Goal: Information Seeking & Learning: Check status

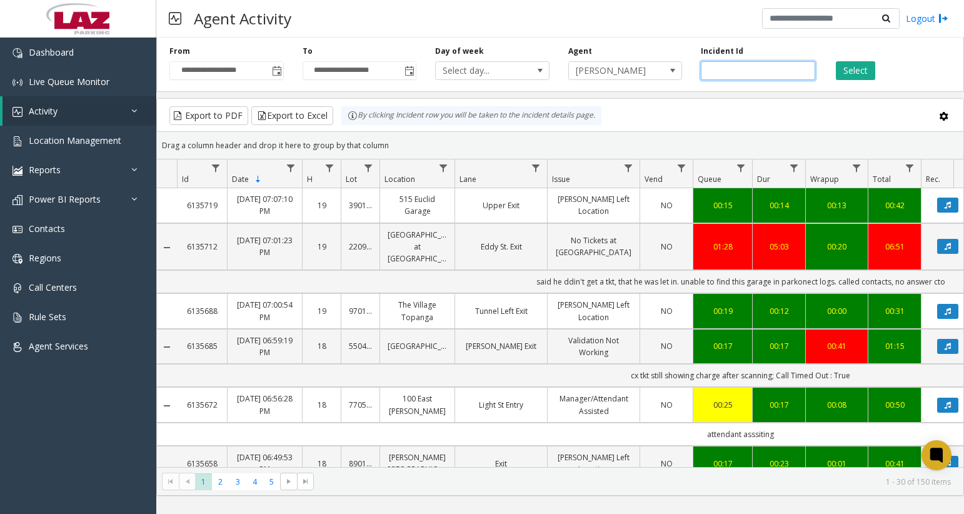
click at [739, 77] on input "number" at bounding box center [758, 70] width 114 height 19
paste input "*******"
type input "*******"
click at [838, 78] on button "Select" at bounding box center [855, 70] width 39 height 19
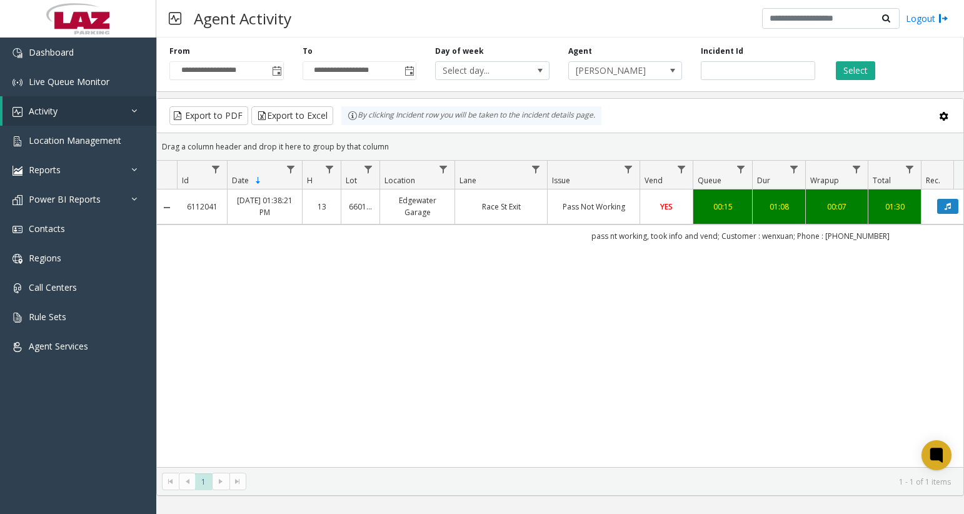
click at [491, 218] on td "Race St Exit" at bounding box center [500, 206] width 93 height 34
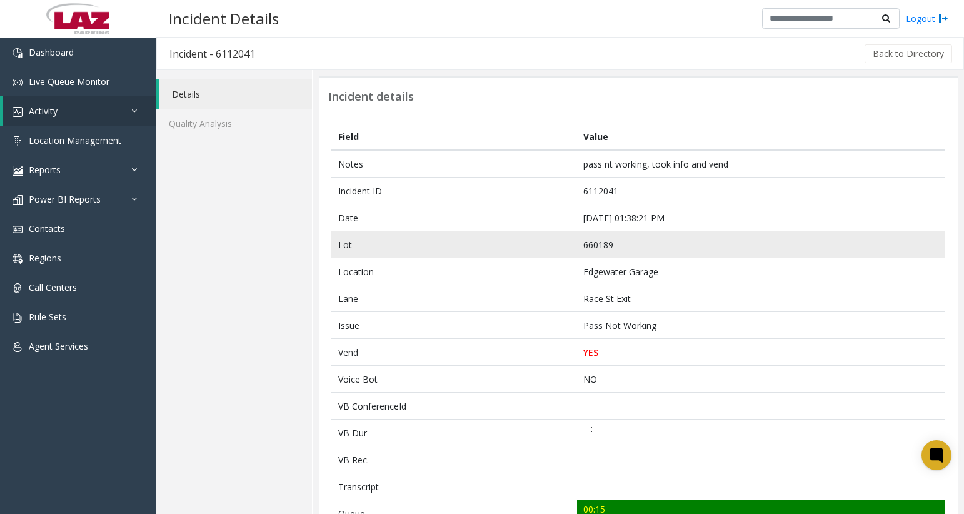
click at [595, 247] on td "660189" at bounding box center [761, 244] width 368 height 27
copy td "660189"
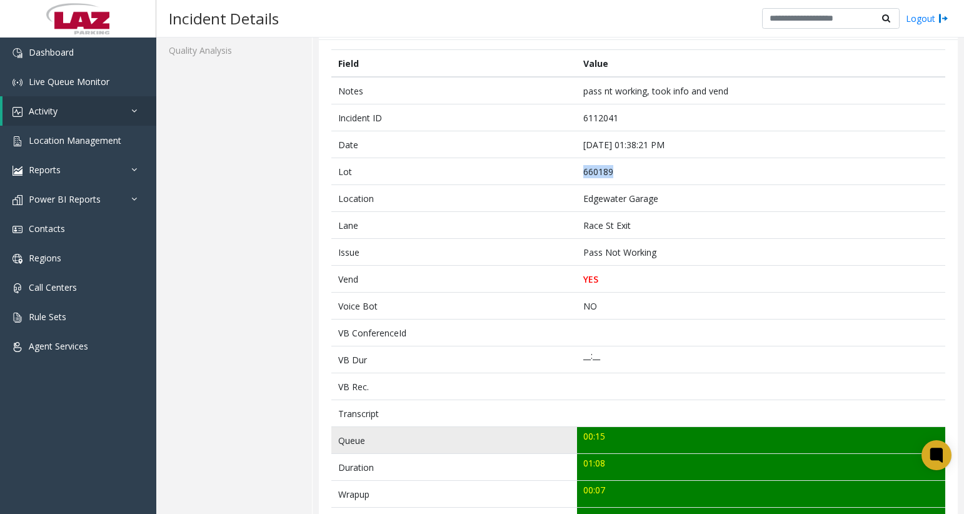
scroll to position [125, 0]
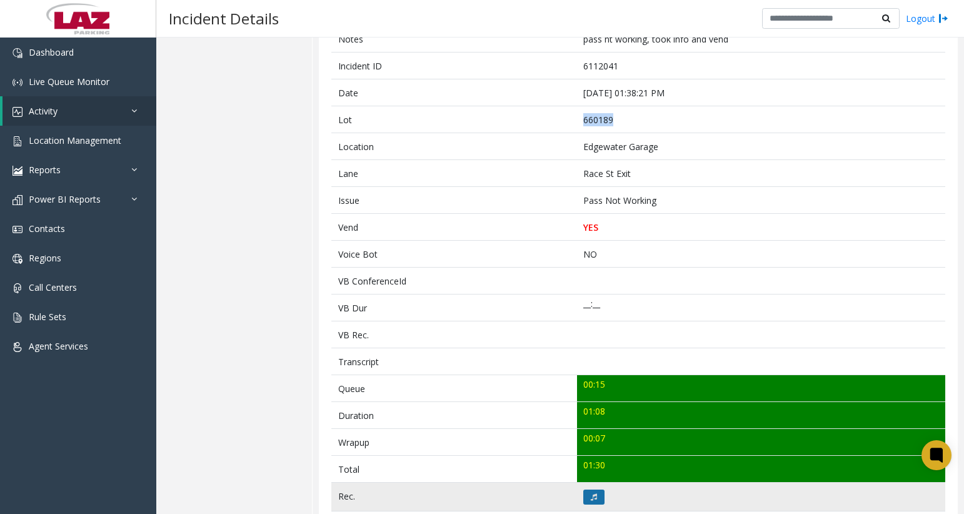
click at [591, 496] on icon at bounding box center [594, 497] width 6 height 8
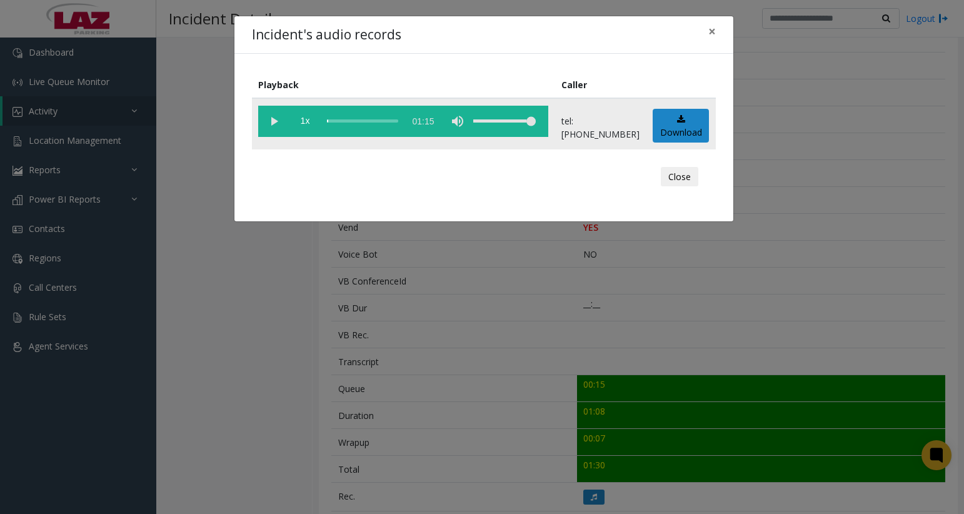
click at [279, 124] on vg-play-pause at bounding box center [273, 121] width 31 height 31
click at [336, 121] on div "scrub bar" at bounding box center [362, 121] width 71 height 31
click at [684, 178] on button "Close" at bounding box center [680, 177] width 38 height 20
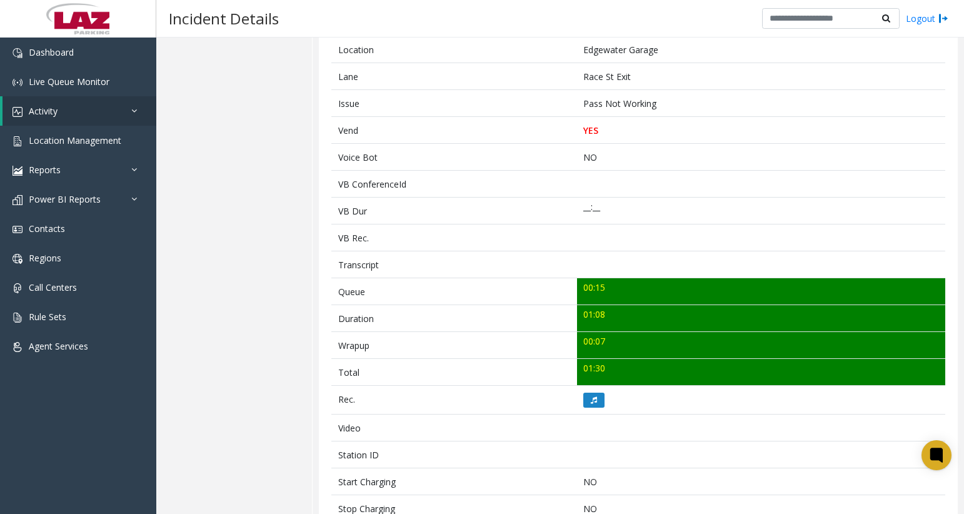
scroll to position [0, 0]
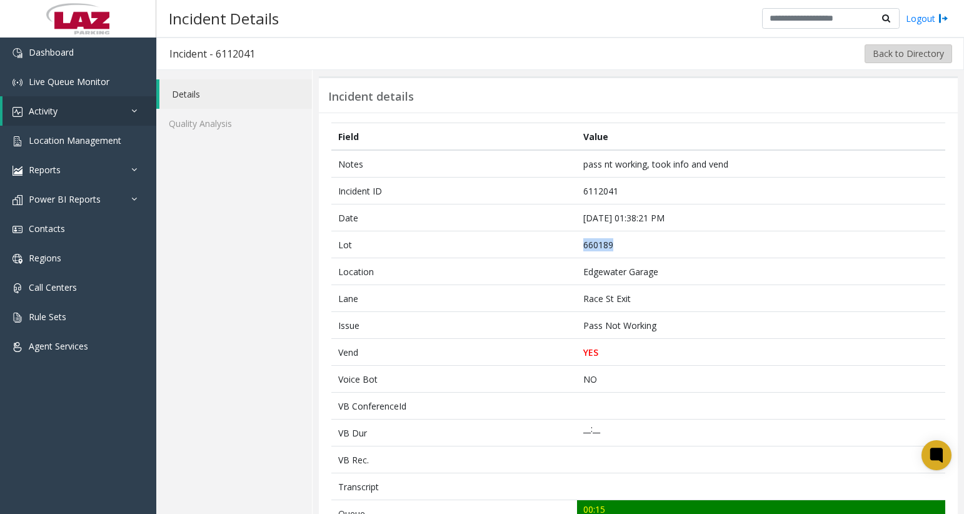
click at [876, 51] on button "Back to Directory" at bounding box center [908, 53] width 88 height 19
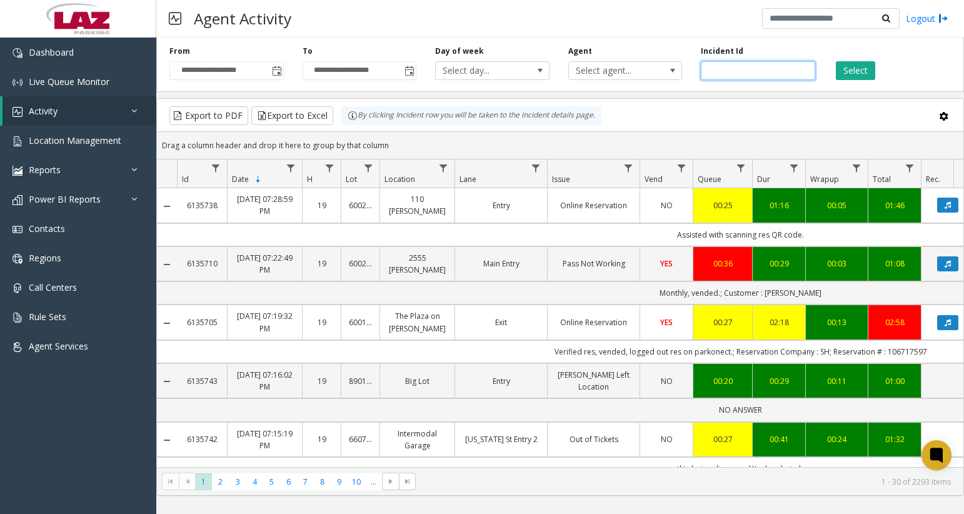
click at [788, 66] on input "number" at bounding box center [758, 70] width 114 height 19
paste input "*******"
type input "*******"
click at [850, 76] on button "Select" at bounding box center [855, 70] width 39 height 19
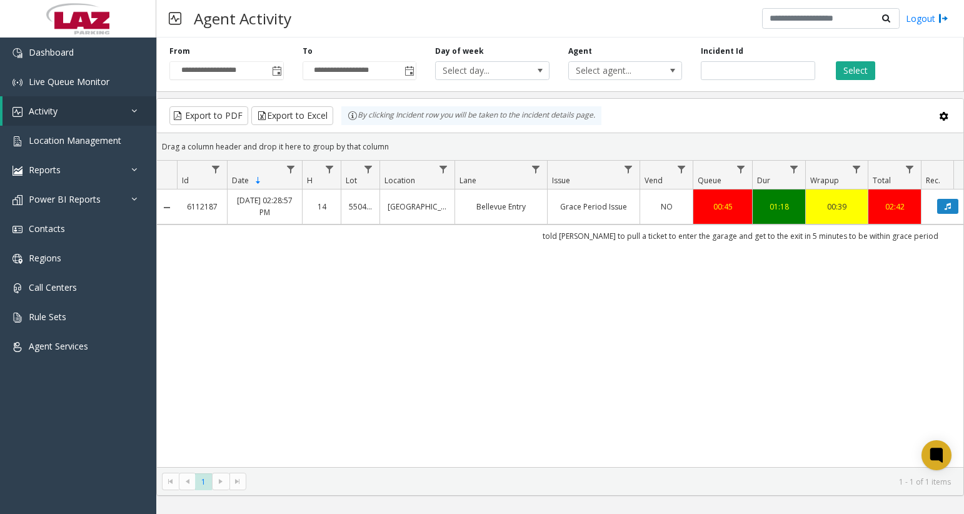
click at [508, 239] on td "told [PERSON_NAME] to pull a ticket to enter the garage and get to the exit in …" at bounding box center [740, 235] width 1127 height 23
click at [514, 224] on td "Bellevue Entry" at bounding box center [500, 206] width 93 height 34
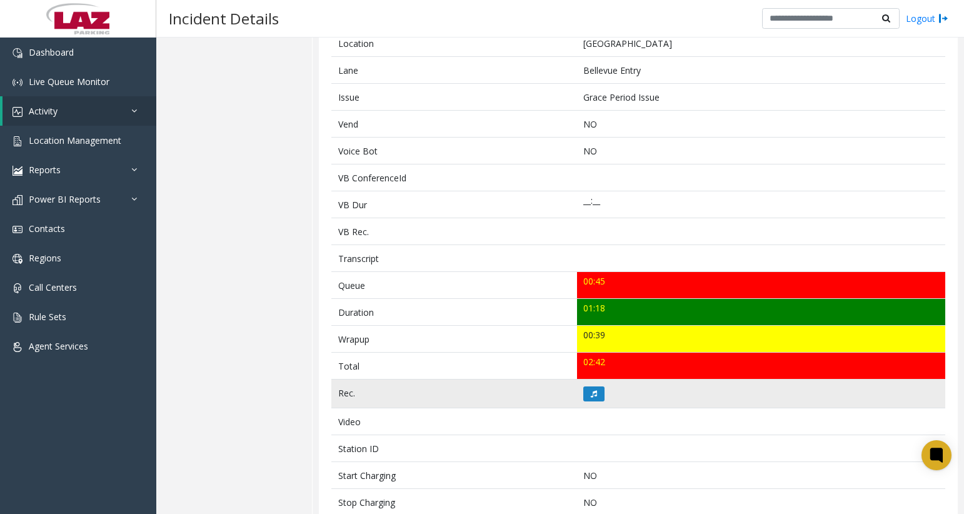
scroll to position [250, 0]
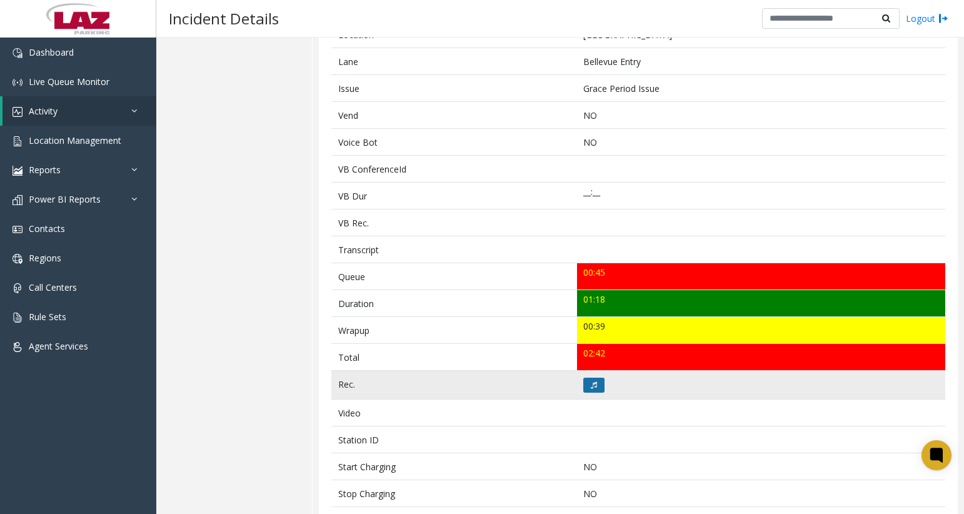
click at [594, 384] on button at bounding box center [593, 385] width 21 height 15
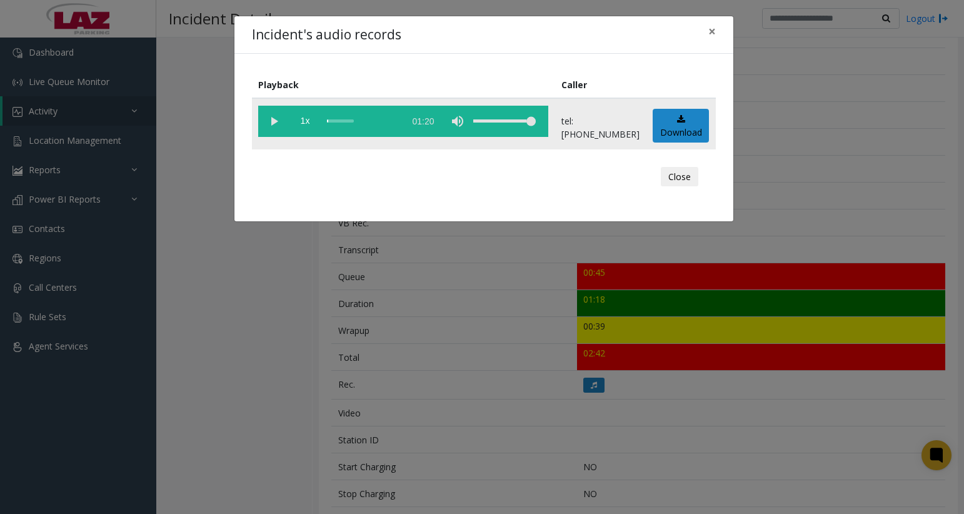
click at [273, 123] on vg-play-pause at bounding box center [273, 121] width 31 height 31
click at [336, 122] on div "scrub bar" at bounding box center [362, 121] width 71 height 31
click at [686, 174] on button "Close" at bounding box center [680, 177] width 38 height 20
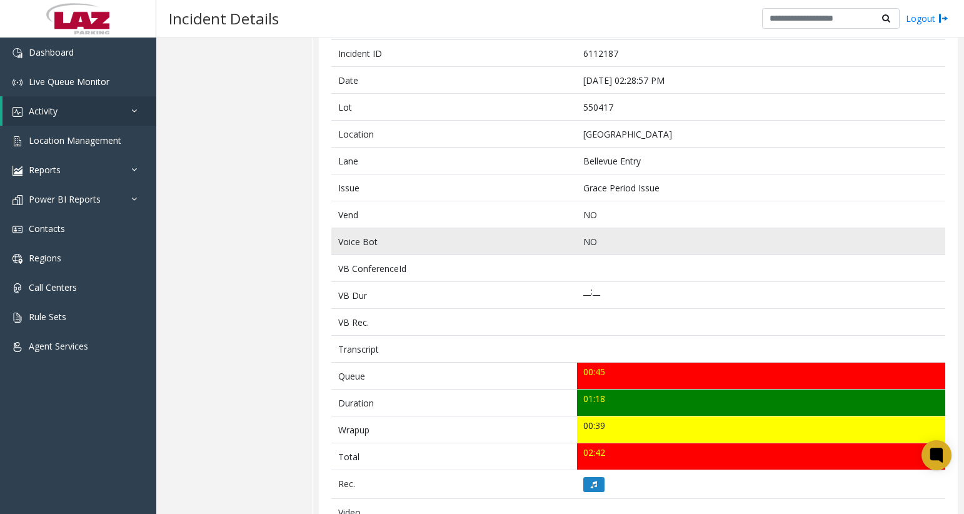
scroll to position [0, 0]
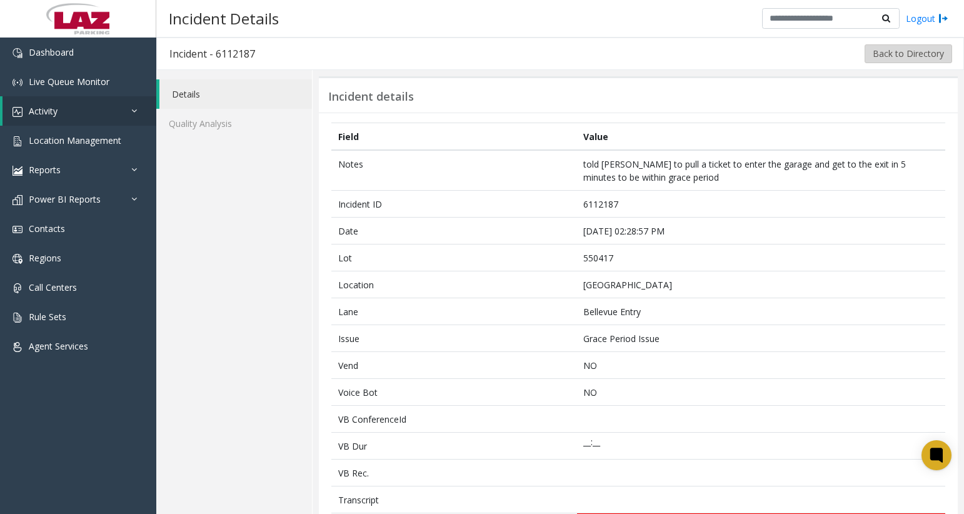
click at [883, 57] on button "Back to Directory" at bounding box center [908, 53] width 88 height 19
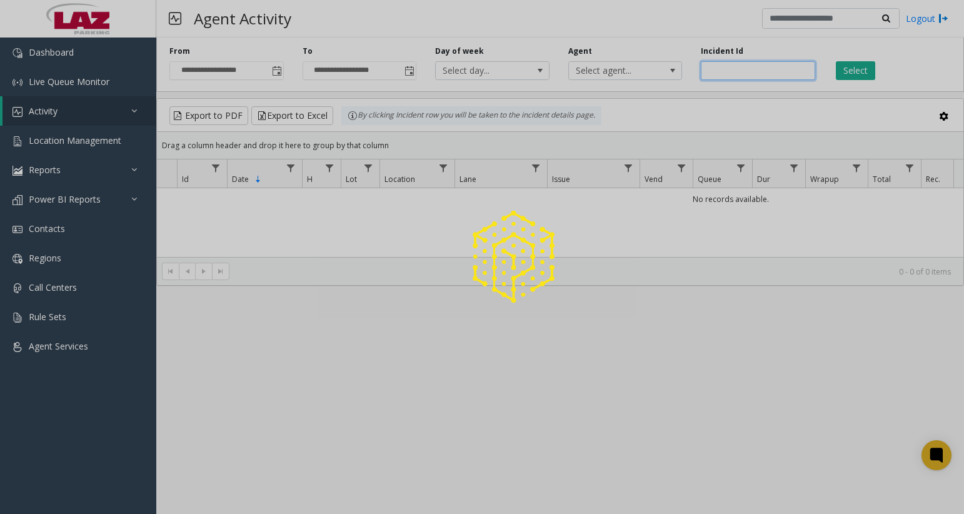
click at [771, 71] on input "number" at bounding box center [758, 70] width 114 height 19
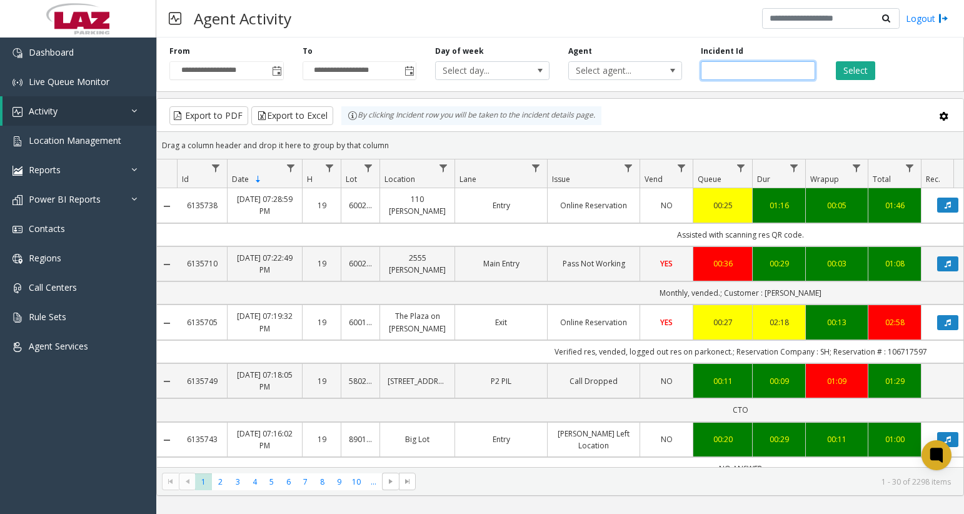
paste input "*******"
type input "*******"
click at [867, 78] on button "Select" at bounding box center [855, 70] width 39 height 19
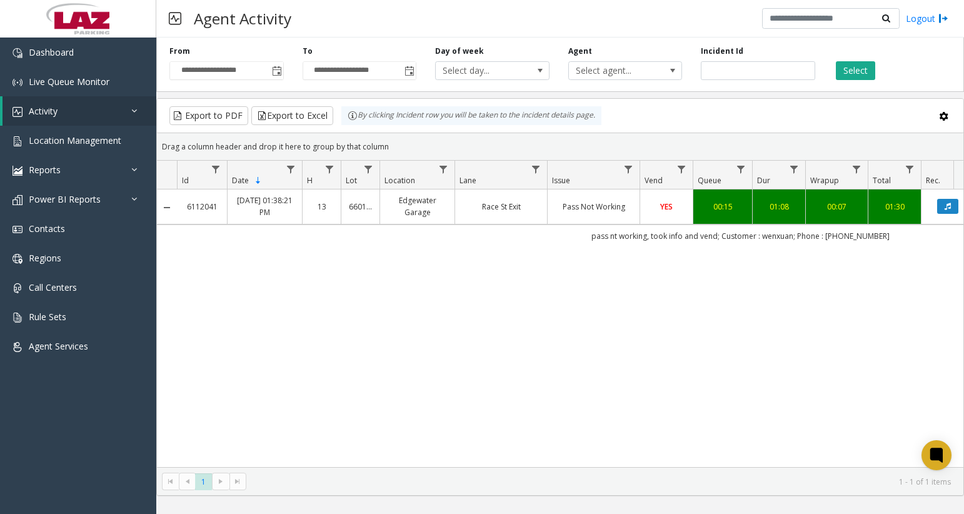
click at [572, 216] on td "Pass Not Working" at bounding box center [593, 206] width 93 height 34
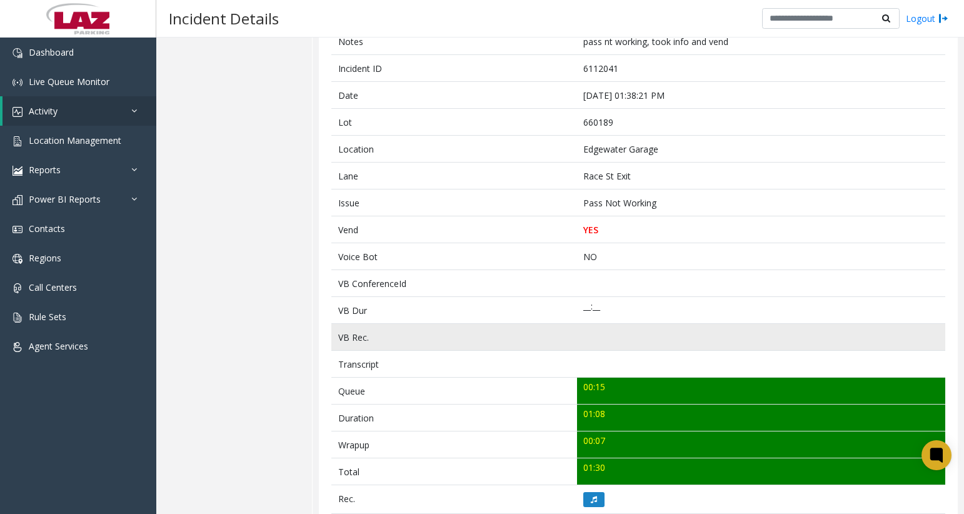
scroll to position [313, 0]
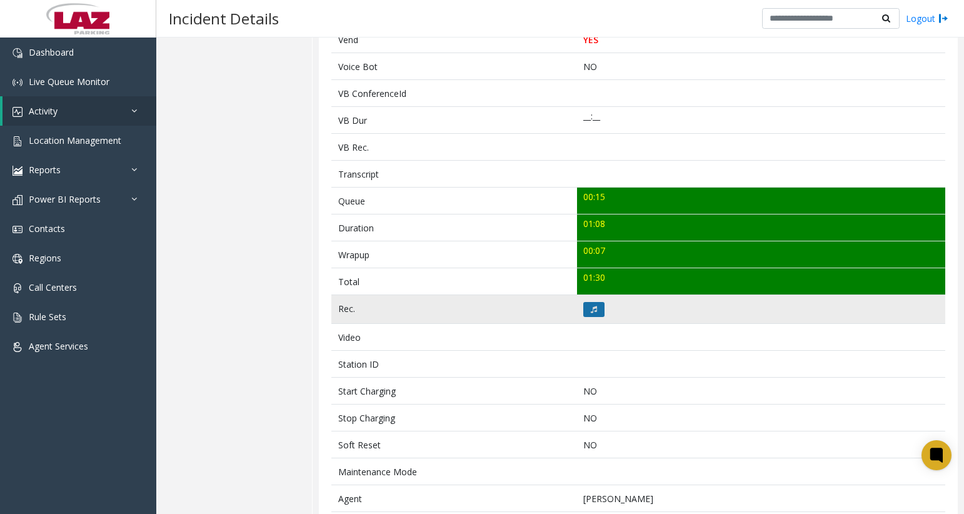
click at [595, 313] on button at bounding box center [593, 309] width 21 height 15
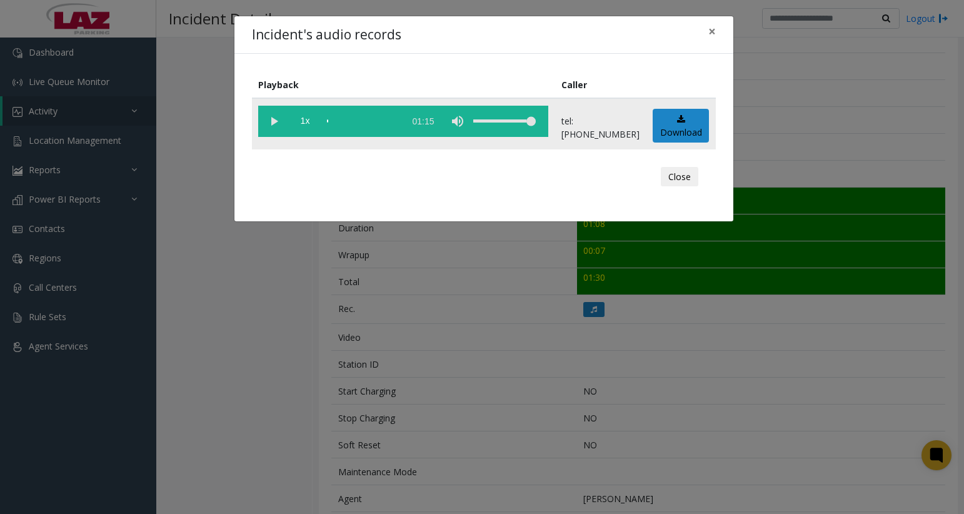
click at [269, 123] on vg-play-pause at bounding box center [273, 121] width 31 height 31
click at [681, 183] on button "Close" at bounding box center [680, 177] width 38 height 20
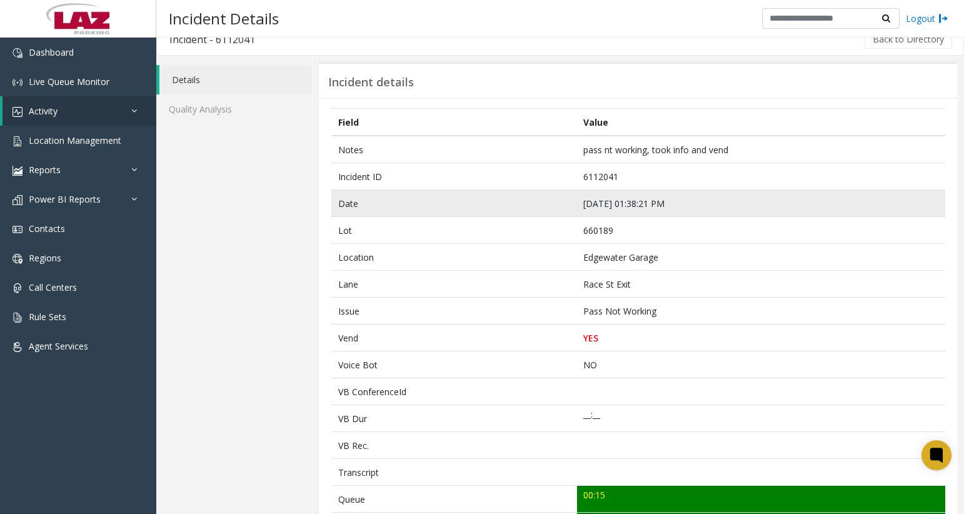
scroll to position [0, 0]
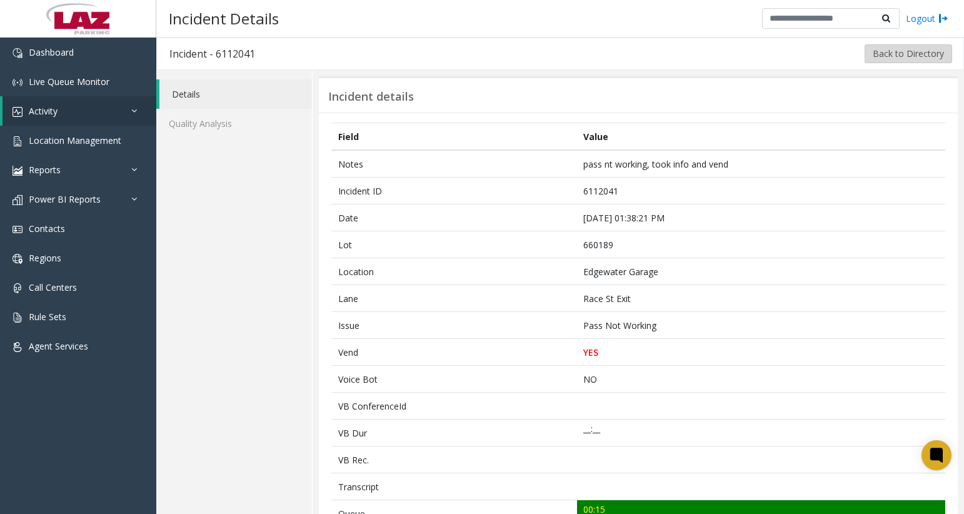
click at [902, 58] on button "Back to Directory" at bounding box center [908, 53] width 88 height 19
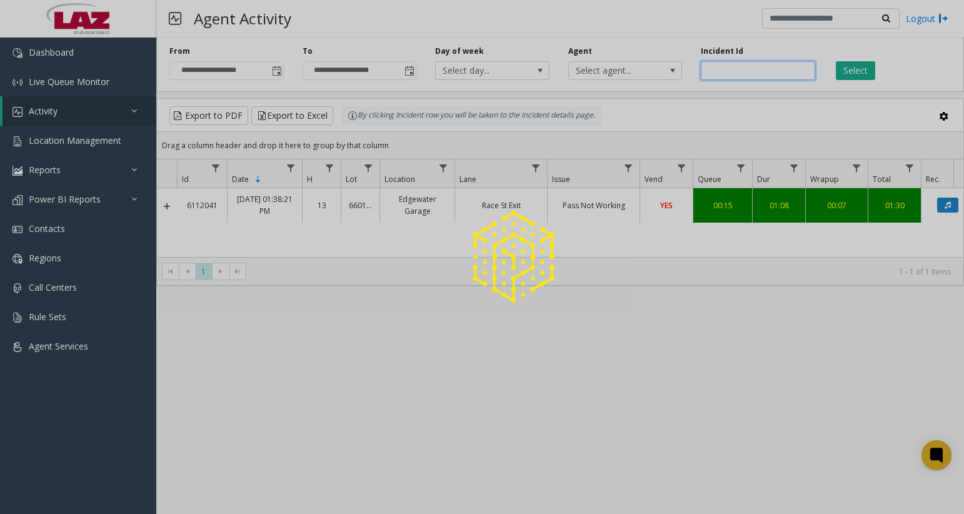
click at [734, 71] on input "number" at bounding box center [758, 70] width 114 height 19
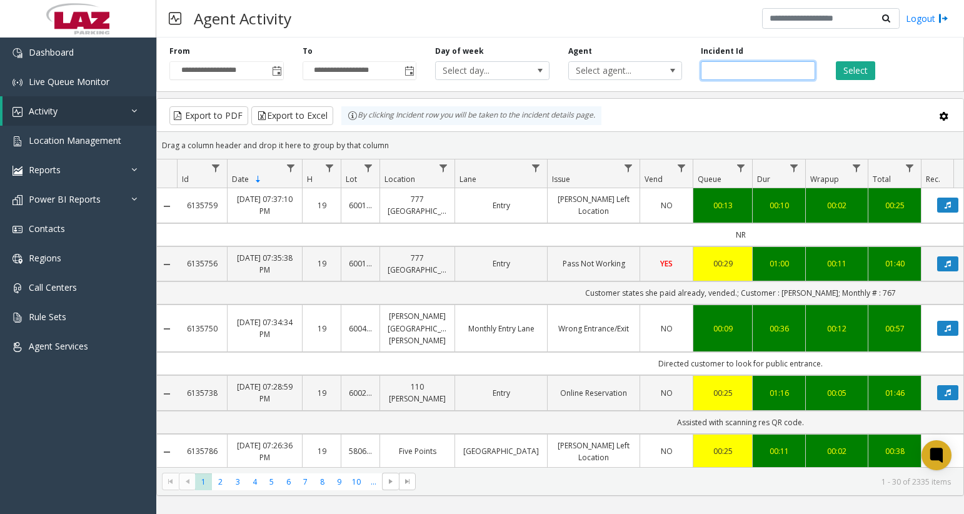
paste input "*******"
type input "*******"
click at [851, 72] on button "Select" at bounding box center [855, 70] width 39 height 19
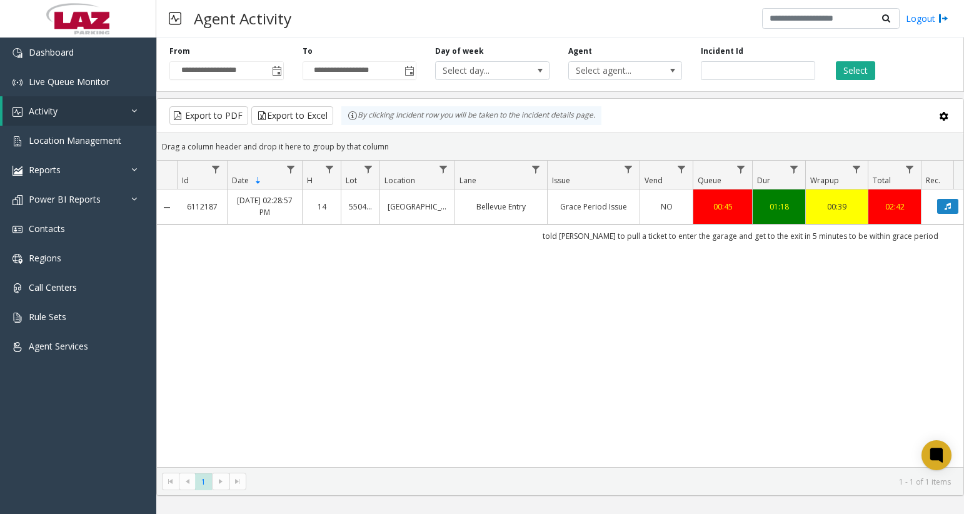
click at [633, 208] on td "Grace Period Issue" at bounding box center [593, 206] width 93 height 34
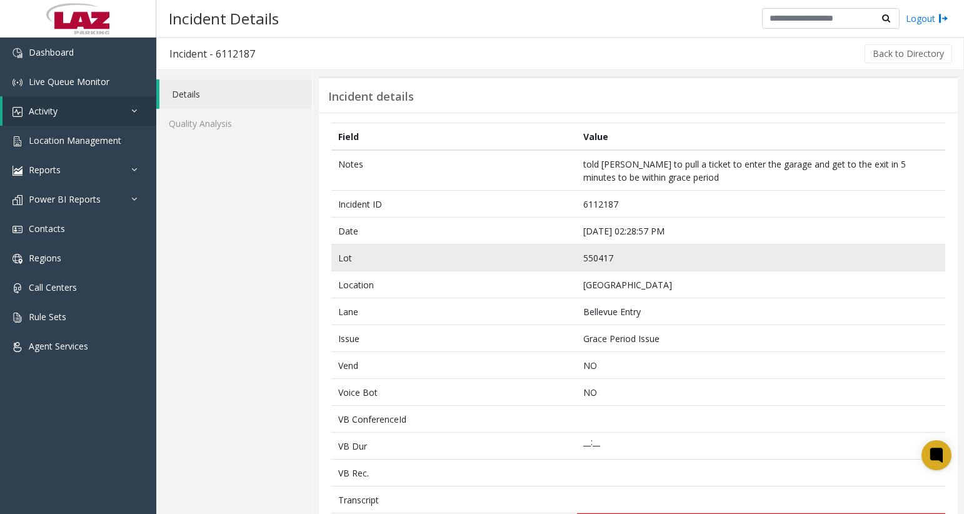
click at [594, 253] on td "550417" at bounding box center [761, 257] width 368 height 27
copy td "550417"
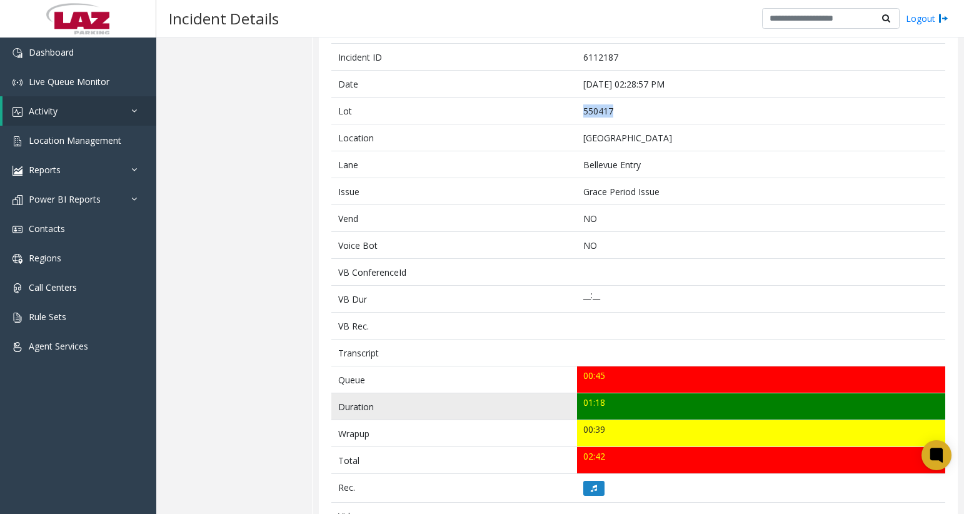
scroll to position [250, 0]
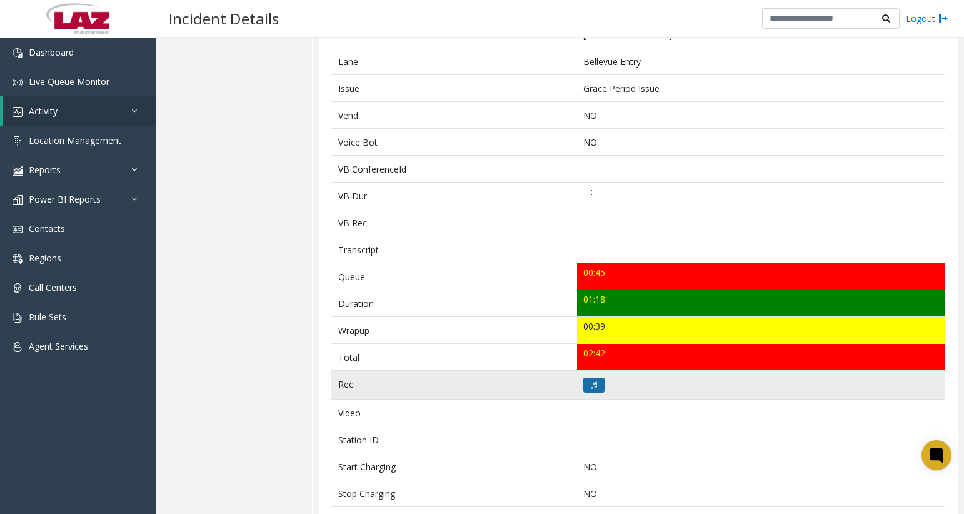
click at [596, 381] on button at bounding box center [593, 385] width 21 height 15
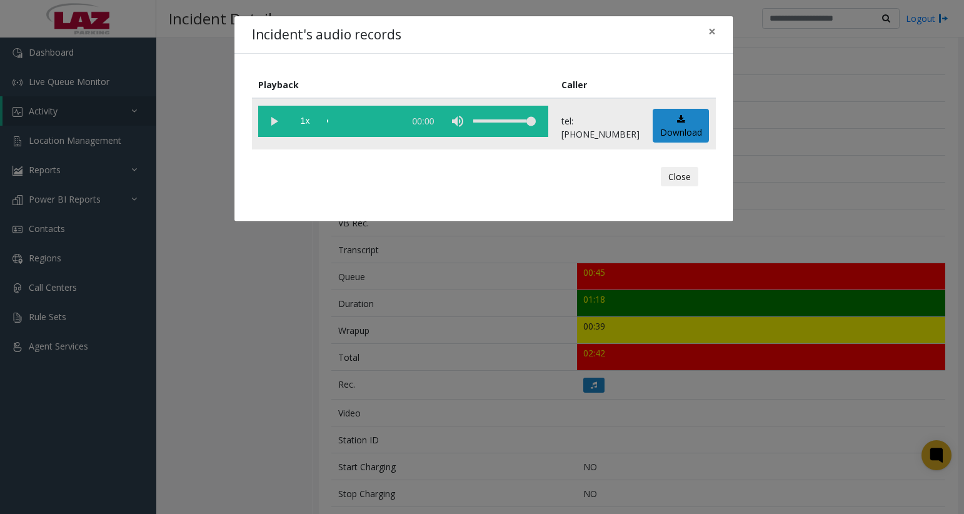
click at [273, 120] on vg-play-pause at bounding box center [273, 121] width 31 height 31
click at [689, 169] on button "Close" at bounding box center [680, 177] width 38 height 20
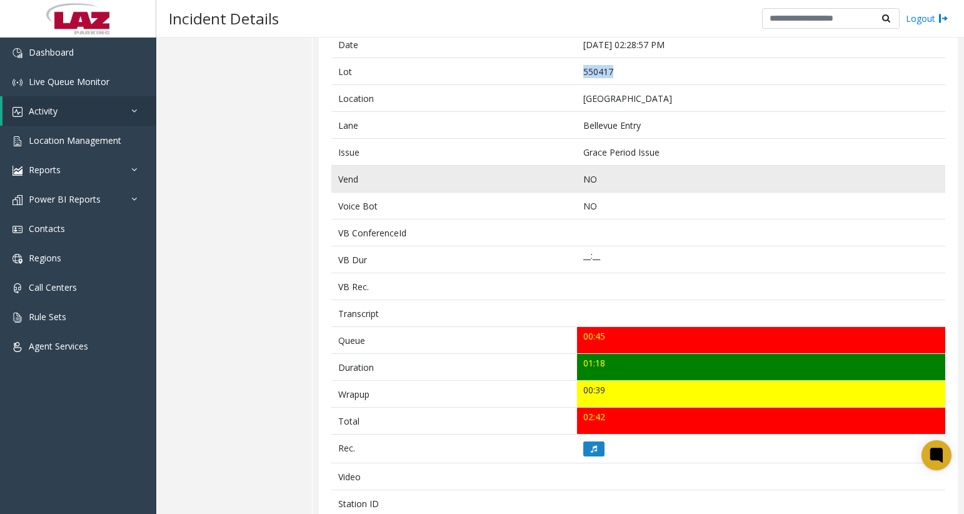
scroll to position [125, 0]
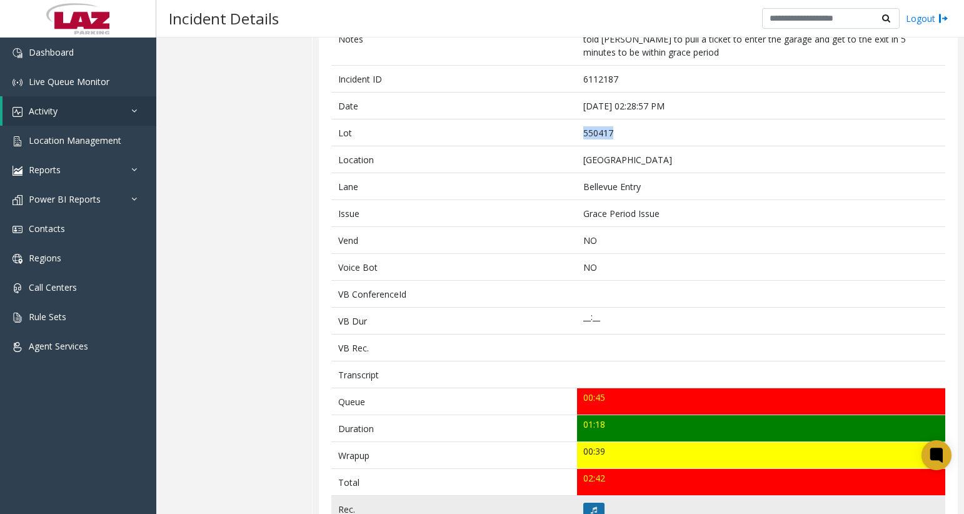
click at [591, 508] on icon at bounding box center [594, 510] width 6 height 8
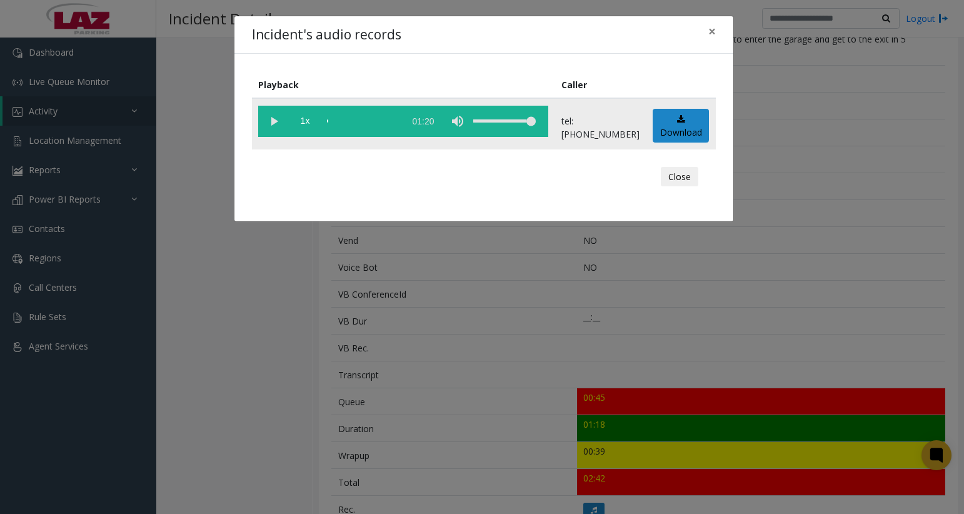
click at [271, 117] on vg-play-pause at bounding box center [273, 121] width 31 height 31
click at [710, 31] on span "×" at bounding box center [712, 32] width 8 height 18
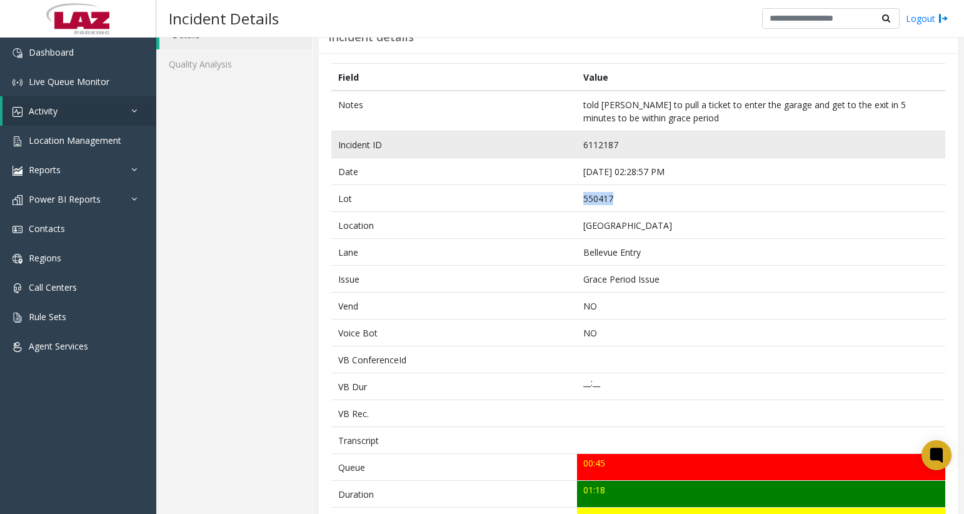
scroll to position [0, 0]
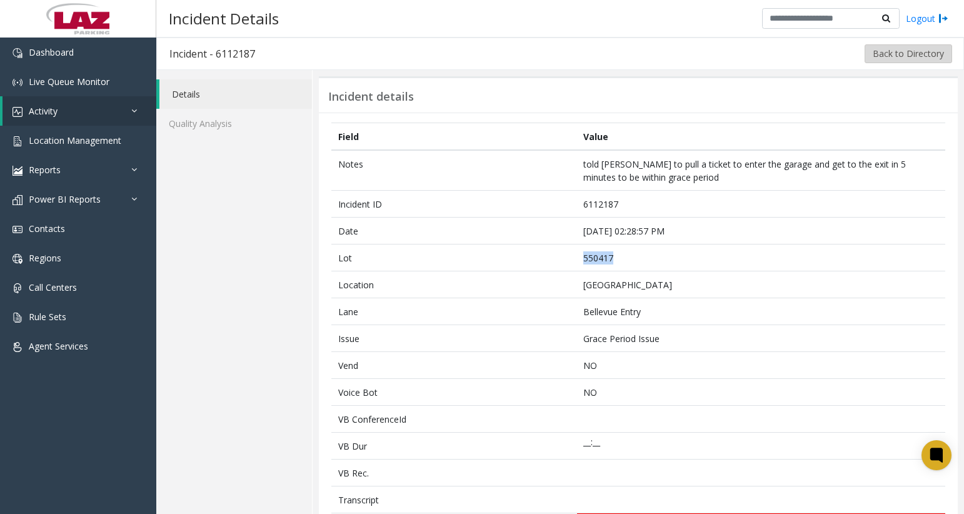
click at [873, 61] on button "Back to Directory" at bounding box center [908, 53] width 88 height 19
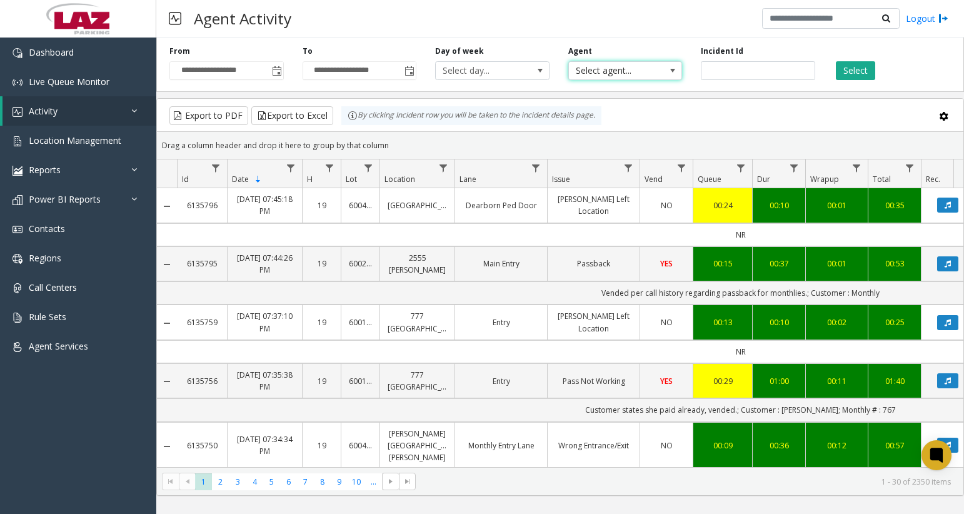
click at [615, 75] on span "Select agent..." at bounding box center [614, 71] width 90 height 18
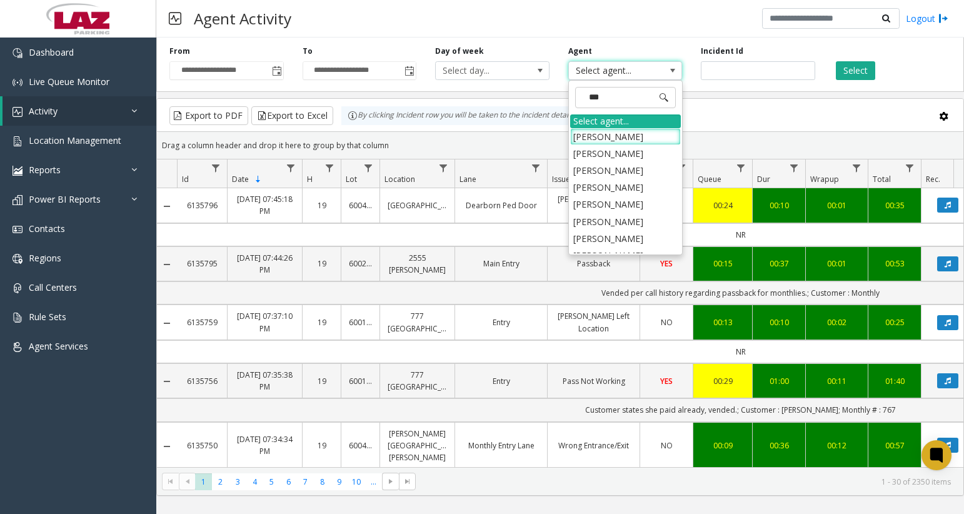
type input "****"
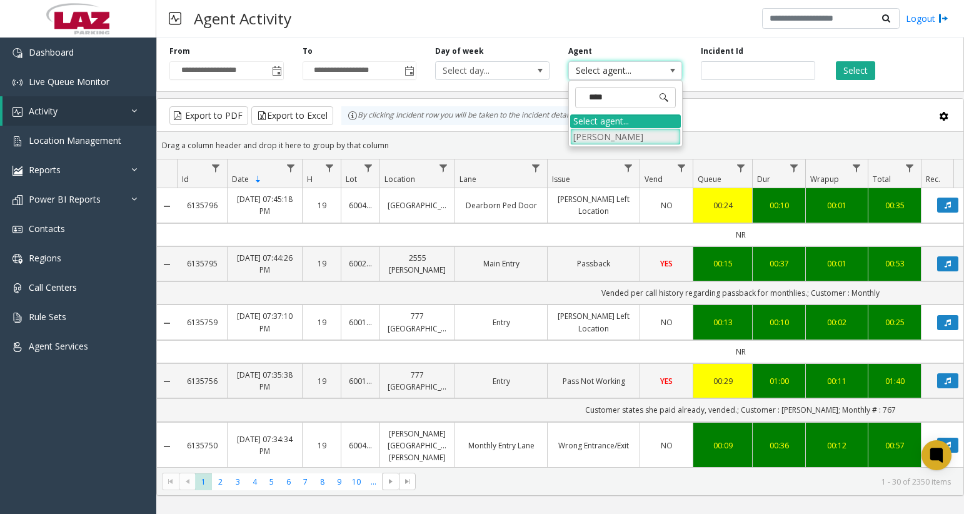
click at [617, 134] on li "[PERSON_NAME]" at bounding box center [625, 136] width 111 height 17
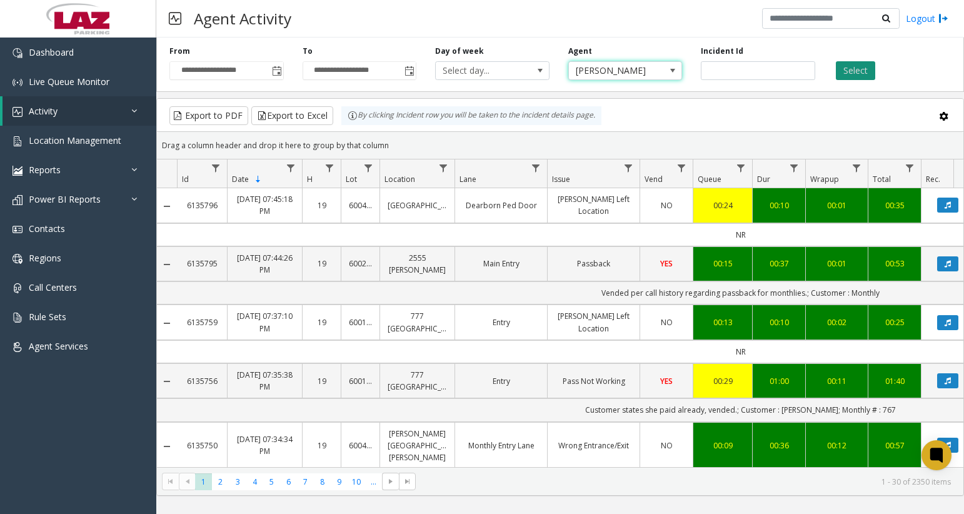
click at [873, 73] on button "Select" at bounding box center [855, 70] width 39 height 19
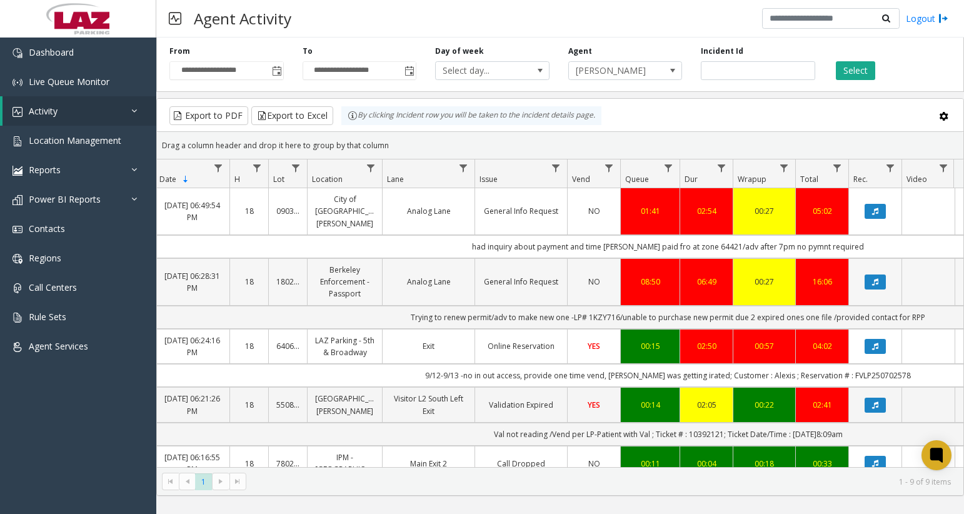
click at [528, 283] on td "General Info Request" at bounding box center [520, 282] width 93 height 48
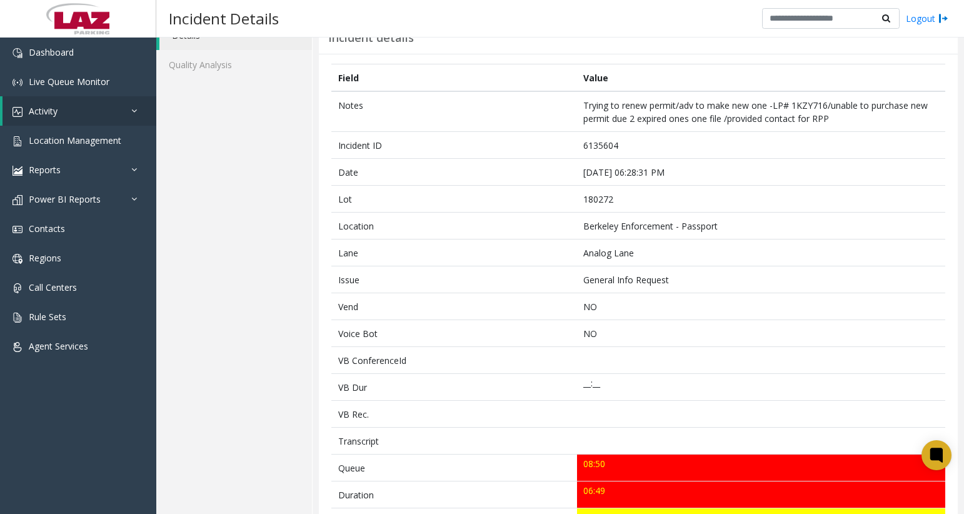
scroll to position [56, 0]
